Goal: Information Seeking & Learning: Learn about a topic

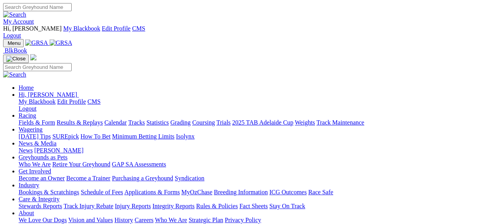
click at [41, 119] on link "Fields & Form" at bounding box center [37, 122] width 36 height 7
